Goal: Information Seeking & Learning: Find specific fact

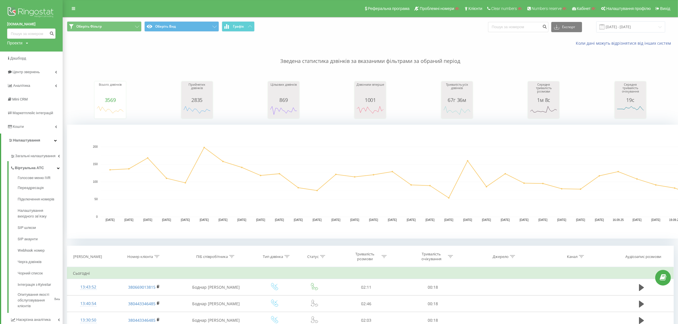
drag, startPoint x: 26, startPoint y: 44, endPoint x: 25, endPoint y: 50, distance: 6.9
click at [26, 44] on div "Проекти Пошук" at bounding box center [17, 43] width 21 height 6
click at [24, 52] on input "text" at bounding box center [23, 52] width 28 height 8
paste input "[DOMAIN_NAME]"
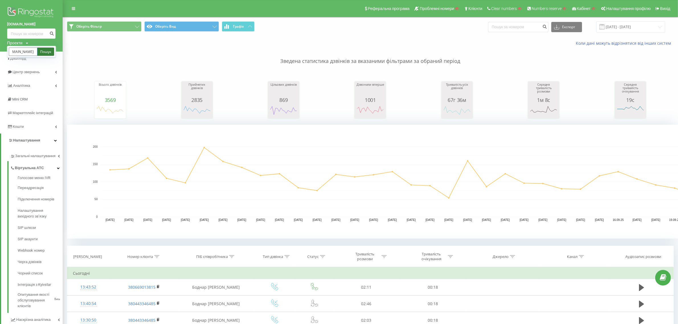
type input "[DOMAIN_NAME]"
click at [41, 53] on link "Пошук" at bounding box center [45, 52] width 17 height 8
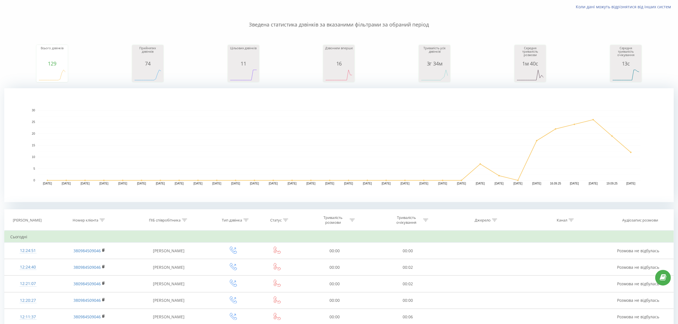
scroll to position [178, 0]
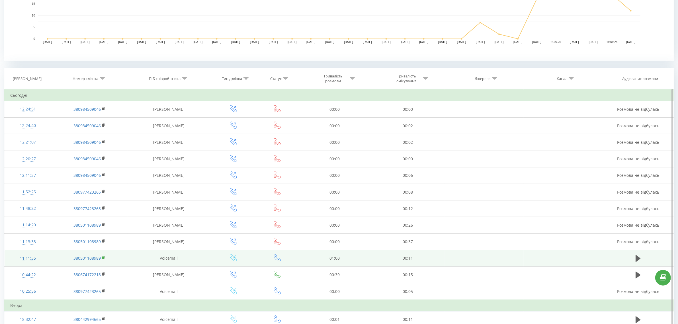
click at [103, 259] on rect at bounding box center [103, 258] width 2 height 3
click at [31, 258] on div "11:11:35" at bounding box center [27, 258] width 35 height 11
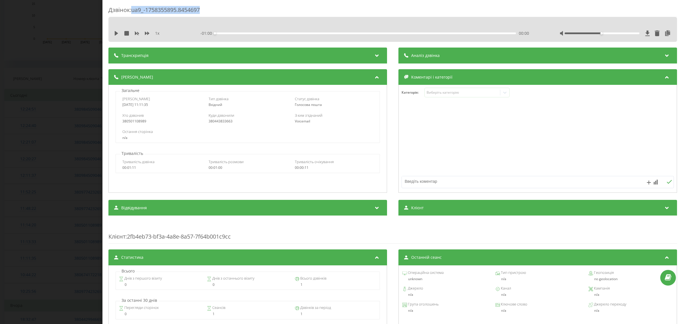
drag, startPoint x: 200, startPoint y: 12, endPoint x: 134, endPoint y: 13, distance: 65.8
click at [134, 13] on div "Дзвінок : ua9_-1758355895.8454697" at bounding box center [392, 11] width 569 height 11
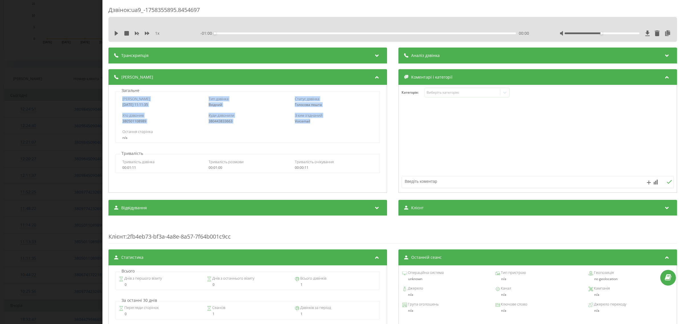
drag, startPoint x: 122, startPoint y: 98, endPoint x: 310, endPoint y: 122, distance: 189.7
click at [310, 122] on div "Дата дзвінка 2025-09-20 11:11:35 Тип дзвінка Вхідний Статус дзвінка Голосова по…" at bounding box center [248, 117] width 264 height 52
copy div "Дата дзвінка 2025-09-20 11:11:35 Тип дзвінка Вхідний Статус дзвінка Голосова по…"
click at [73, 47] on div "Дзвінок : ua9_-1758355895.8454697 1 x - 01:00 00:00 00:00 Транскрипція Для AI-а…" at bounding box center [341, 162] width 683 height 324
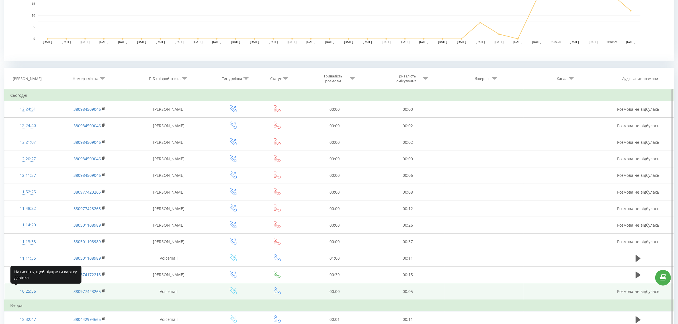
click at [32, 292] on div "10:25:56" at bounding box center [27, 291] width 35 height 11
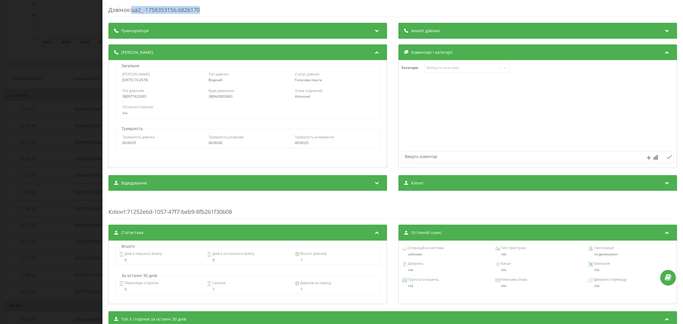
drag, startPoint x: 201, startPoint y: 10, endPoint x: 133, endPoint y: 13, distance: 68.7
click at [133, 13] on div "Дзвінок : ua2_-1758353156.6826170" at bounding box center [392, 11] width 569 height 11
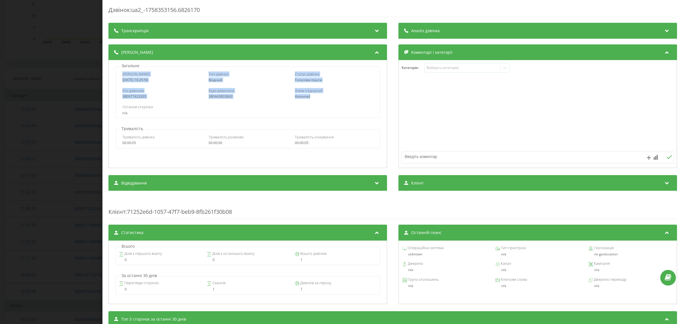
drag, startPoint x: 120, startPoint y: 75, endPoint x: 311, endPoint y: 94, distance: 191.5
click at [311, 94] on div "Дата дзвінка 2025-09-20 10:25:56 Тип дзвінка Вхідний Статус дзвінка Голосова по…" at bounding box center [248, 92] width 264 height 52
copy div "Дата дзвінка 2025-09-20 10:25:56 Тип дзвінка Вхідний Статус дзвінка Голосова по…"
click at [34, 73] on div "Дзвінок : ua2_-1758353156.6826170 Транскрипція Для AI-аналізу майбутніх дзвінкі…" at bounding box center [341, 162] width 683 height 324
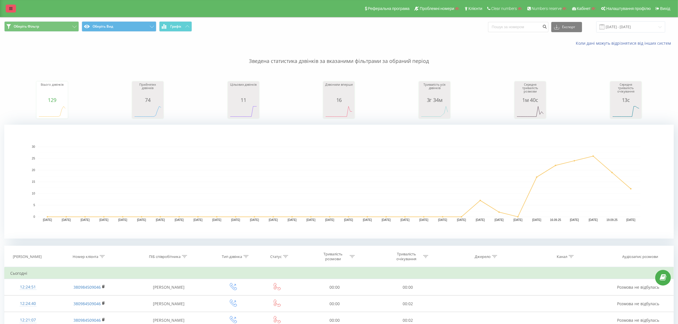
click at [9, 7] on link at bounding box center [11, 9] width 10 height 8
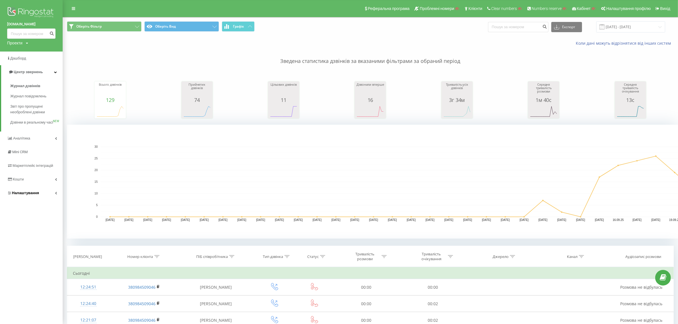
click at [45, 198] on link "Налаштування" at bounding box center [31, 193] width 63 height 14
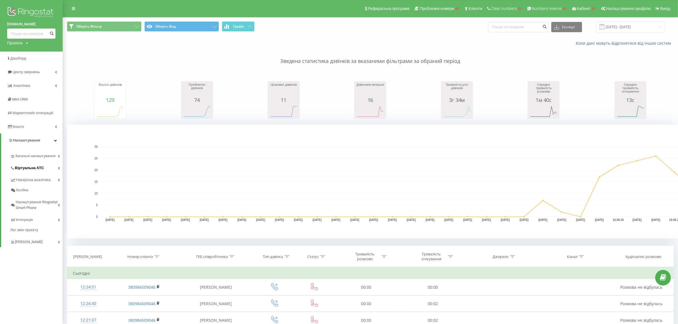
click at [41, 169] on span "Віртуальна АТС" at bounding box center [29, 168] width 29 height 6
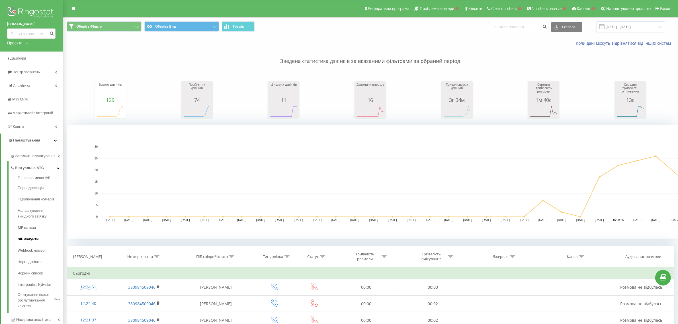
click at [32, 237] on span "SIP акаунти" at bounding box center [28, 239] width 21 height 6
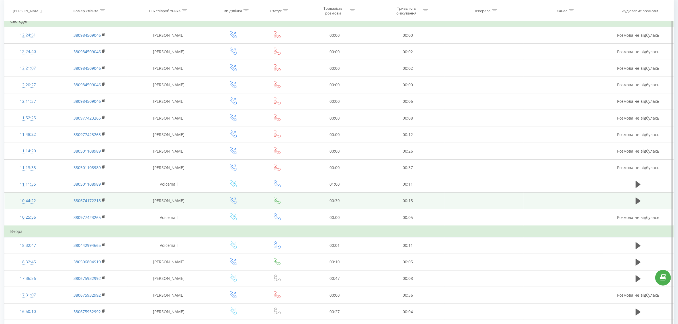
scroll to position [249, 0]
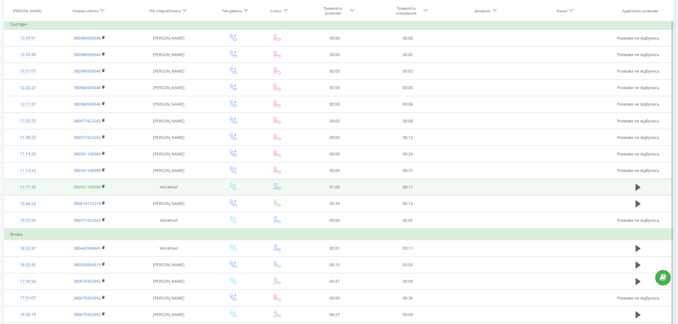
drag, startPoint x: 104, startPoint y: 187, endPoint x: 100, endPoint y: 188, distance: 4.6
click at [104, 187] on icon at bounding box center [103, 186] width 3 height 4
click at [19, 184] on div "11:11:35" at bounding box center [27, 187] width 35 height 11
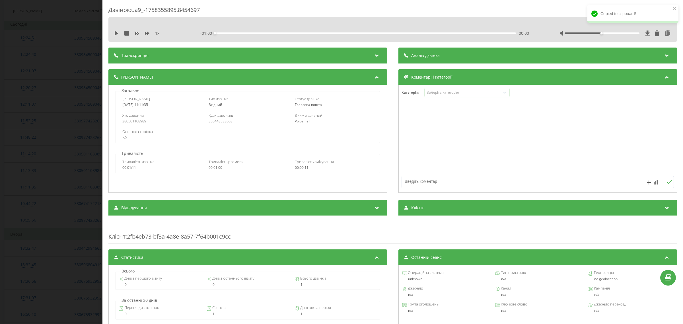
click at [74, 127] on div "Дзвінок : ua9_-1758355895.8454697 1 x - 01:00 00:00 00:00 Транскрипція Для AI-а…" at bounding box center [341, 162] width 683 height 324
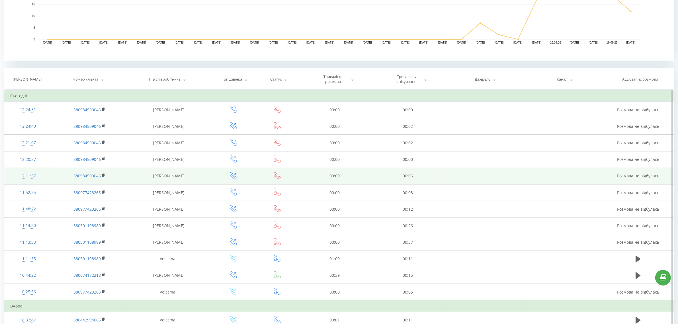
scroll to position [178, 0]
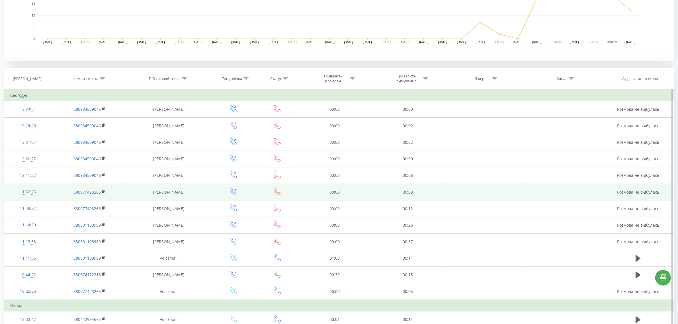
click at [27, 192] on div "11:52:25" at bounding box center [27, 191] width 35 height 11
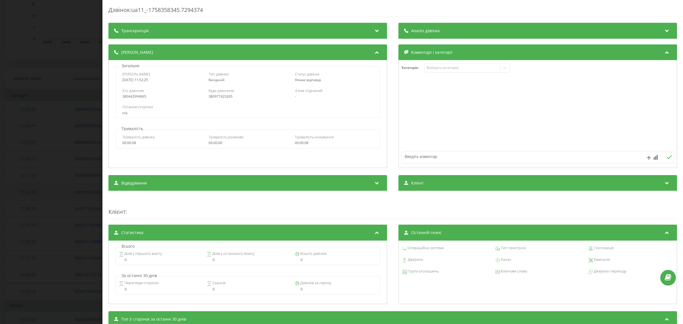
click at [27, 192] on div "Дзвінок : ua11_-1758358345.7294374 Транскрипція Для AI-аналізу майбутніх дзвінк…" at bounding box center [341, 162] width 683 height 324
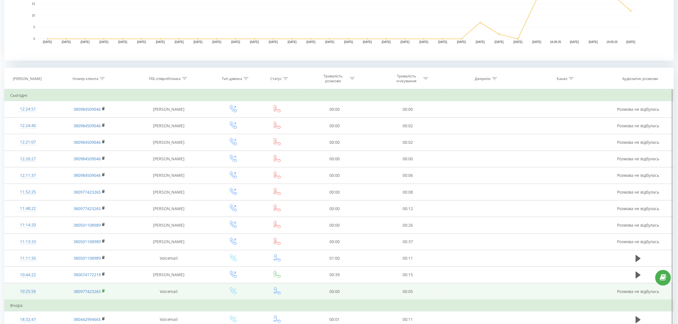
click at [104, 292] on icon at bounding box center [104, 290] width 2 height 3
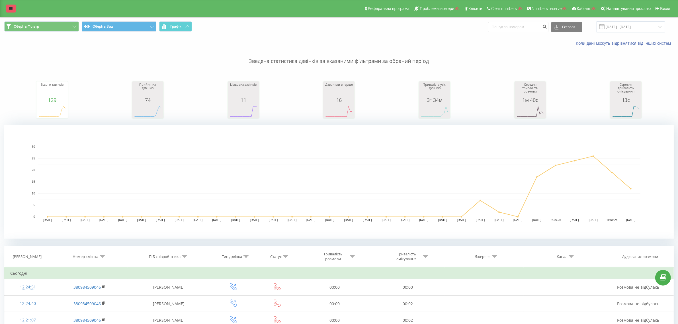
click at [9, 7] on icon at bounding box center [10, 9] width 3 height 4
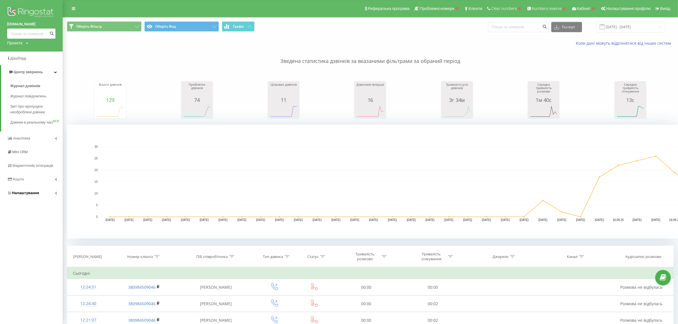
click at [46, 196] on link "Налаштування" at bounding box center [31, 193] width 63 height 14
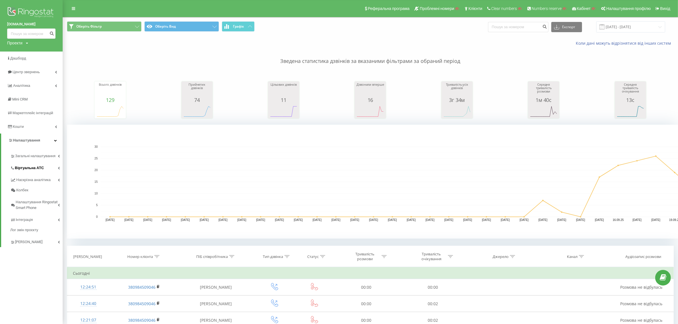
click at [52, 164] on link "Віртуальна АТС" at bounding box center [36, 167] width 52 height 12
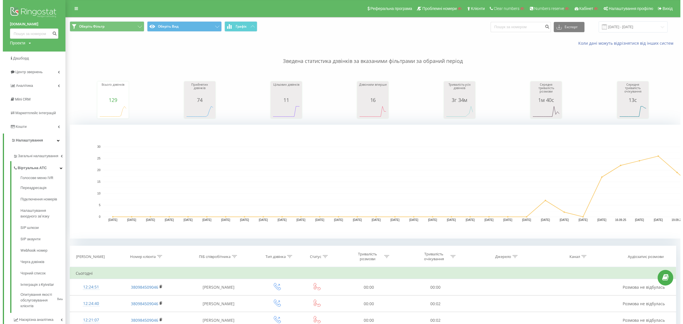
scroll to position [178, 0]
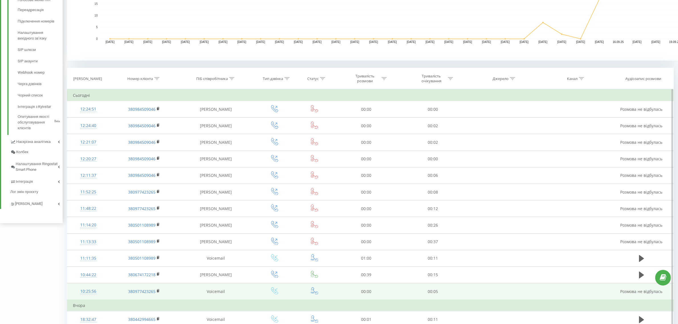
click at [88, 292] on div "10:25:56" at bounding box center [88, 291] width 31 height 11
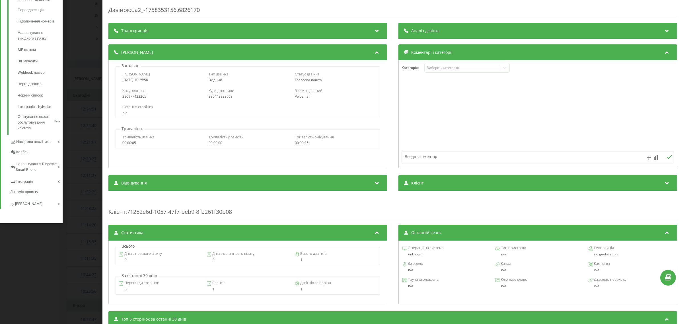
click at [223, 95] on div "380443833663" at bounding box center [248, 97] width 78 height 4
copy div "380443833663"
click at [130, 96] on div "380977423265" at bounding box center [161, 97] width 78 height 4
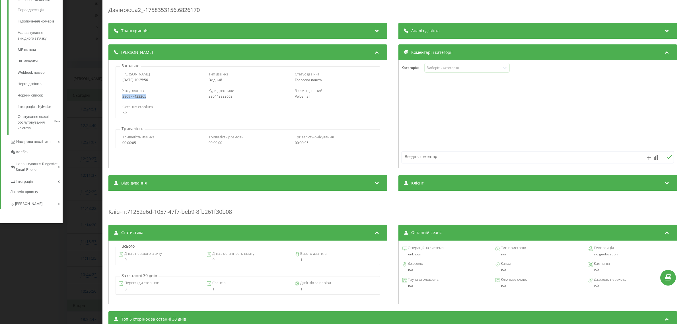
copy div "380977423265"
